Goal: Task Accomplishment & Management: Use online tool/utility

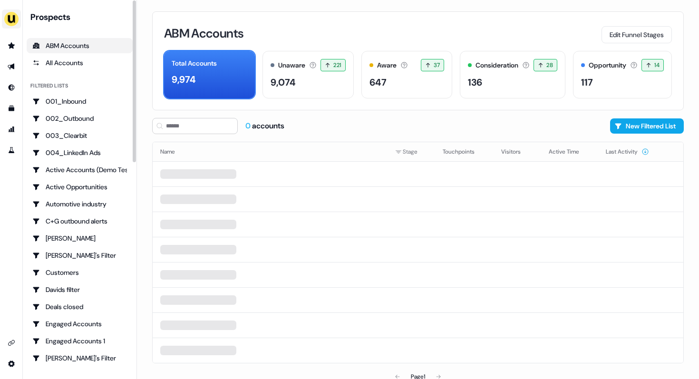
click at [16, 19] on img "side nav menu" at bounding box center [11, 18] width 15 height 15
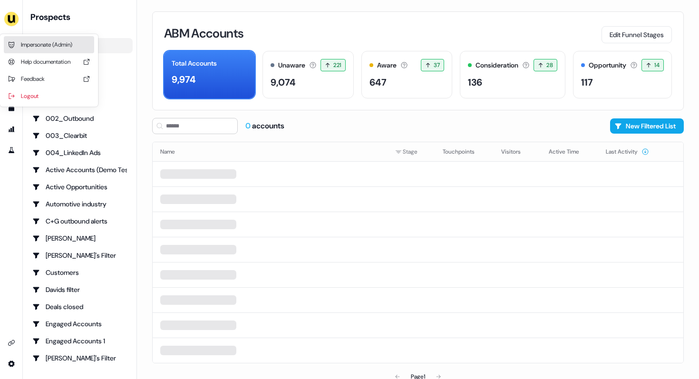
click at [29, 39] on div "Impersonate (Admin)" at bounding box center [49, 44] width 90 height 17
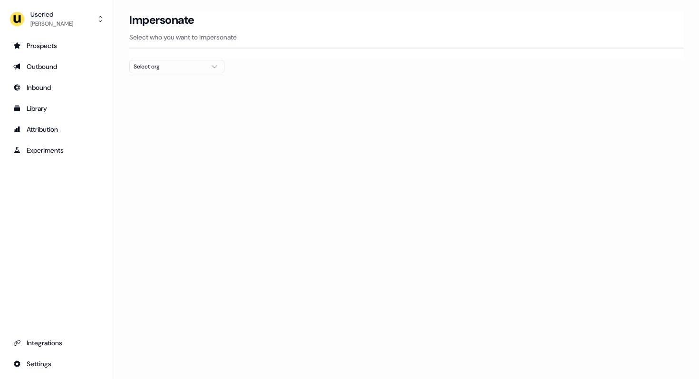
click at [156, 65] on div "Select org" at bounding box center [169, 67] width 71 height 10
